Goal: Information Seeking & Learning: Learn about a topic

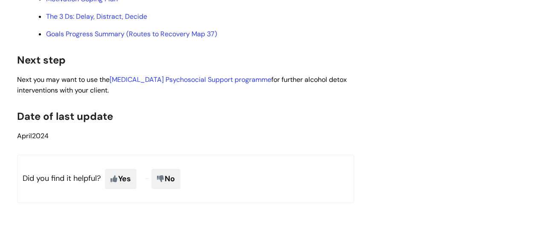
scroll to position [2510, 0]
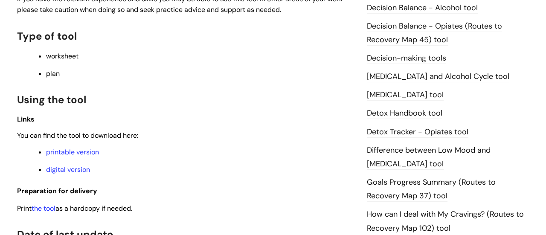
scroll to position [444, 0]
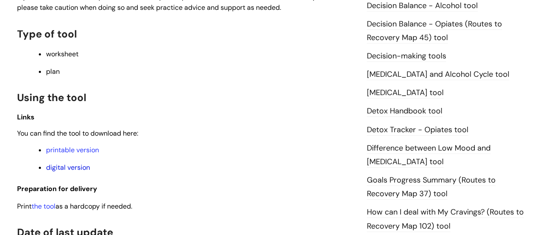
click at [52, 172] on link "digital version" at bounding box center [68, 167] width 44 height 9
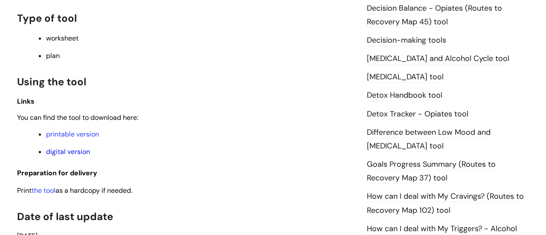
scroll to position [461, 0]
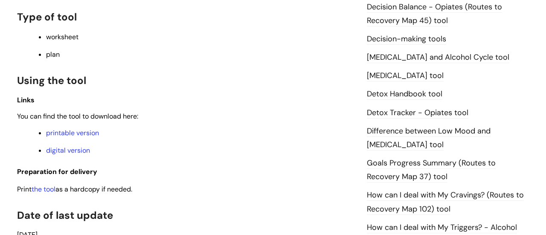
click at [395, 200] on link "How can I deal with My Cravings? (Routes to Recovery Map 102) tool" at bounding box center [445, 202] width 157 height 25
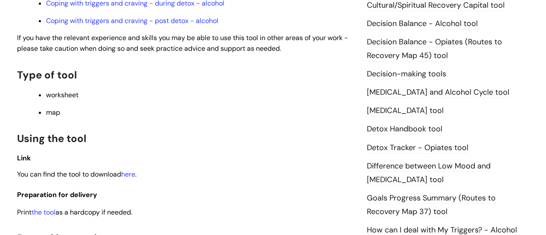
scroll to position [427, 0]
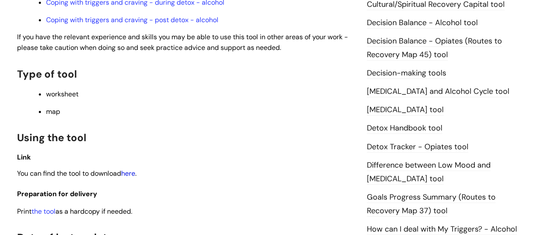
click at [133, 174] on link "here" at bounding box center [128, 173] width 14 height 9
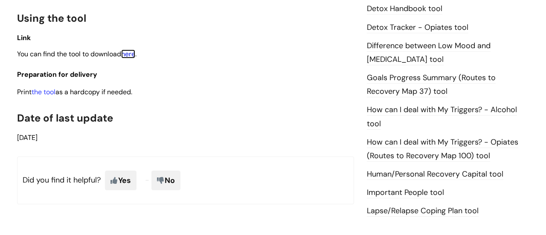
scroll to position [563, 0]
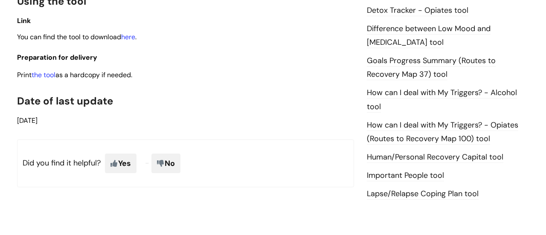
click at [466, 158] on link "Human/Personal Recovery Capital tool" at bounding box center [435, 157] width 137 height 11
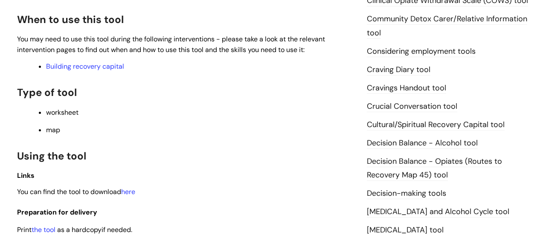
scroll to position [307, 0]
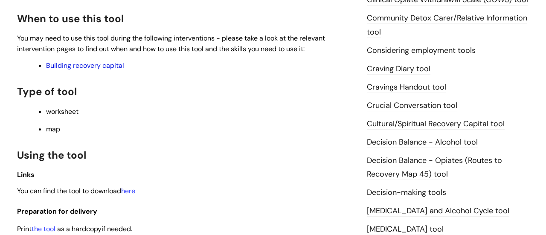
click at [85, 68] on link "Building recovery capital" at bounding box center [85, 65] width 78 height 9
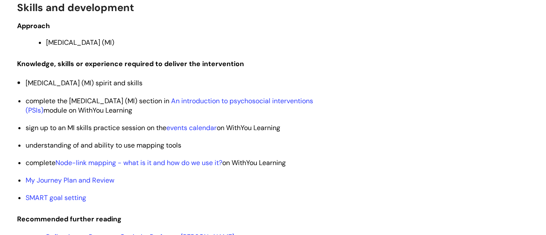
scroll to position [1912, 0]
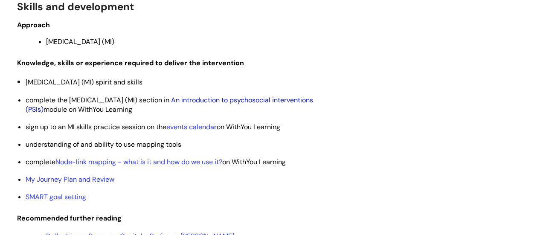
click at [259, 112] on link "An introduction to psychosocial interventions (PSIs)" at bounding box center [170, 105] width 288 height 18
